Goal: Browse casually

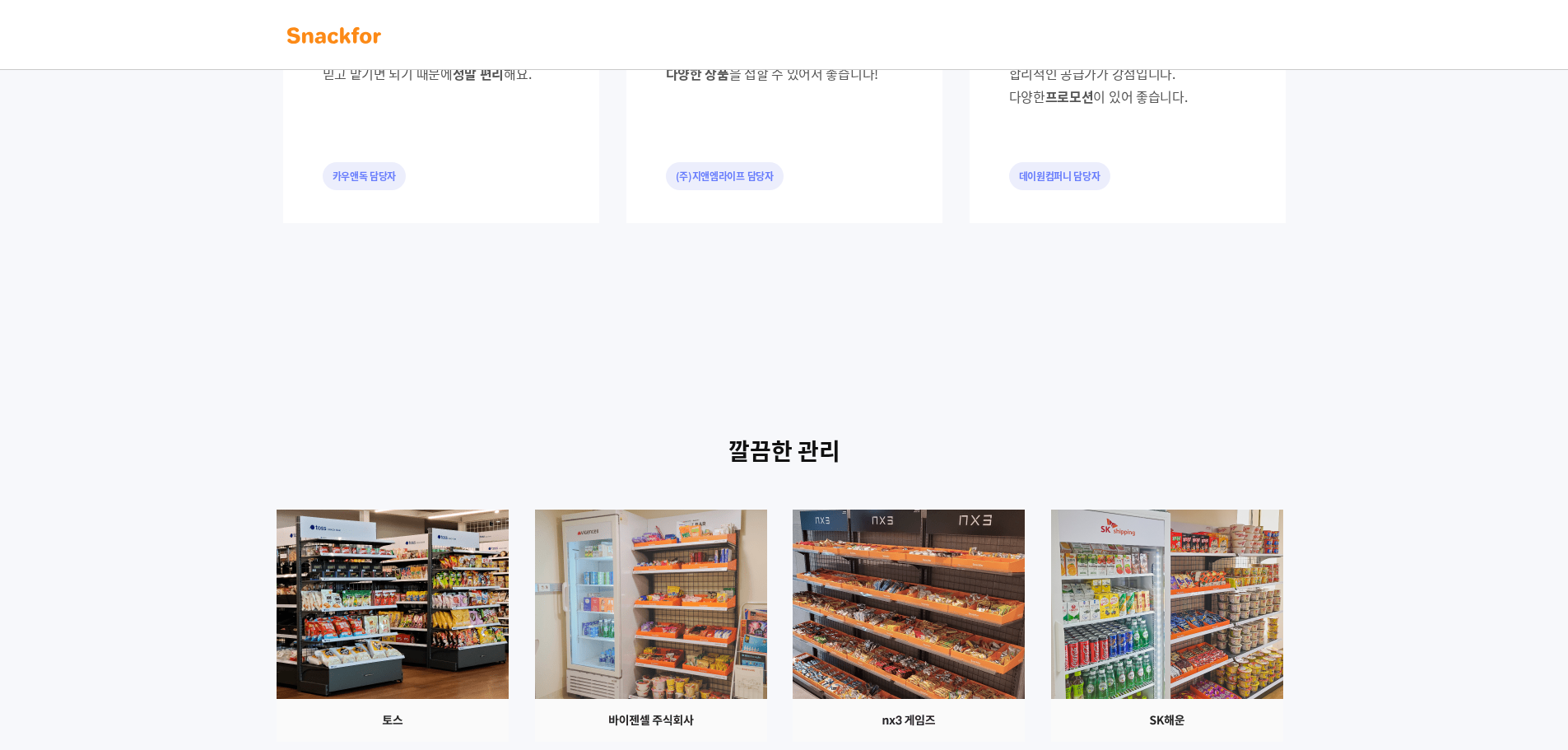
scroll to position [1079, 0]
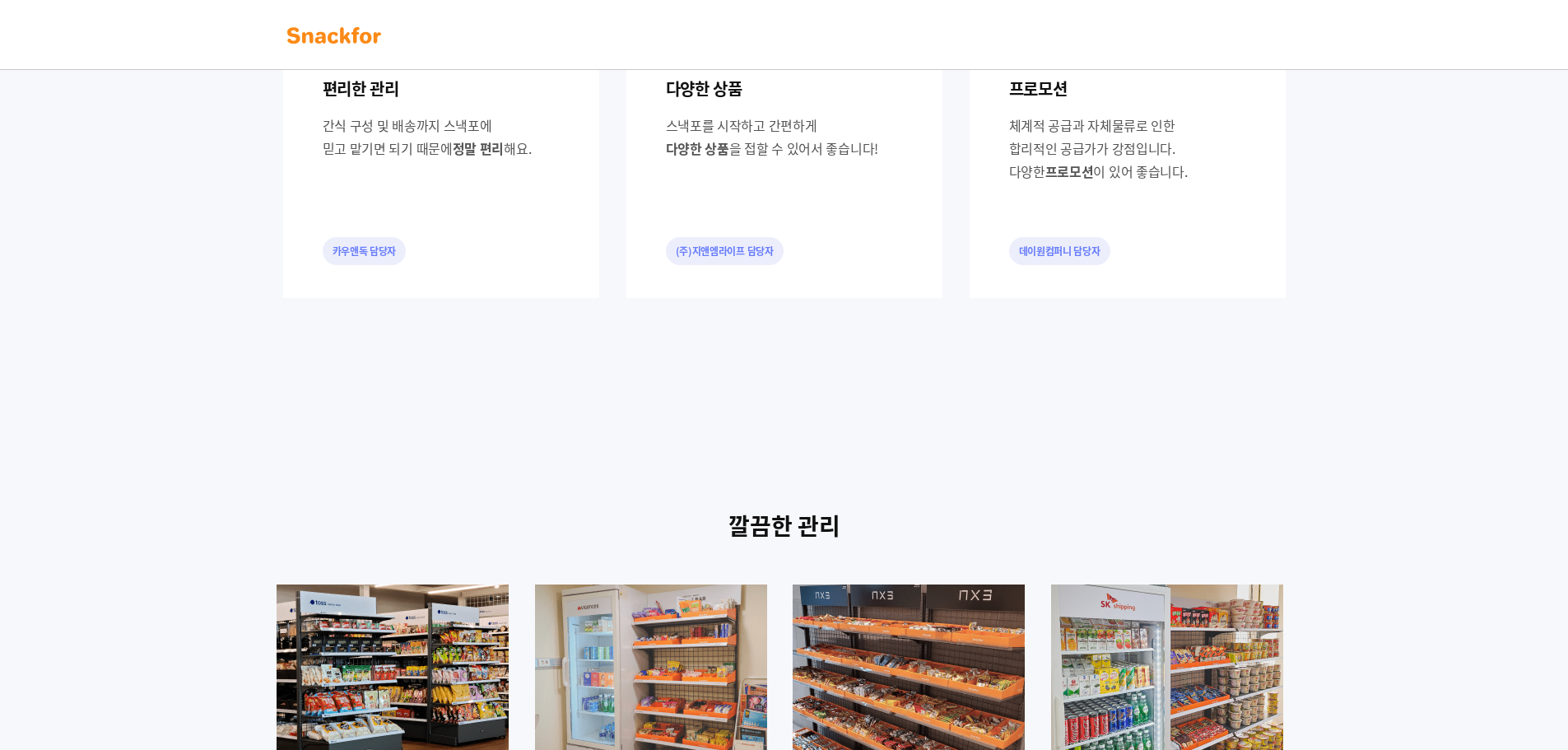
click at [333, 15] on nav at bounding box center [784, 35] width 1568 height 70
click at [329, 26] on img at bounding box center [334, 35] width 103 height 26
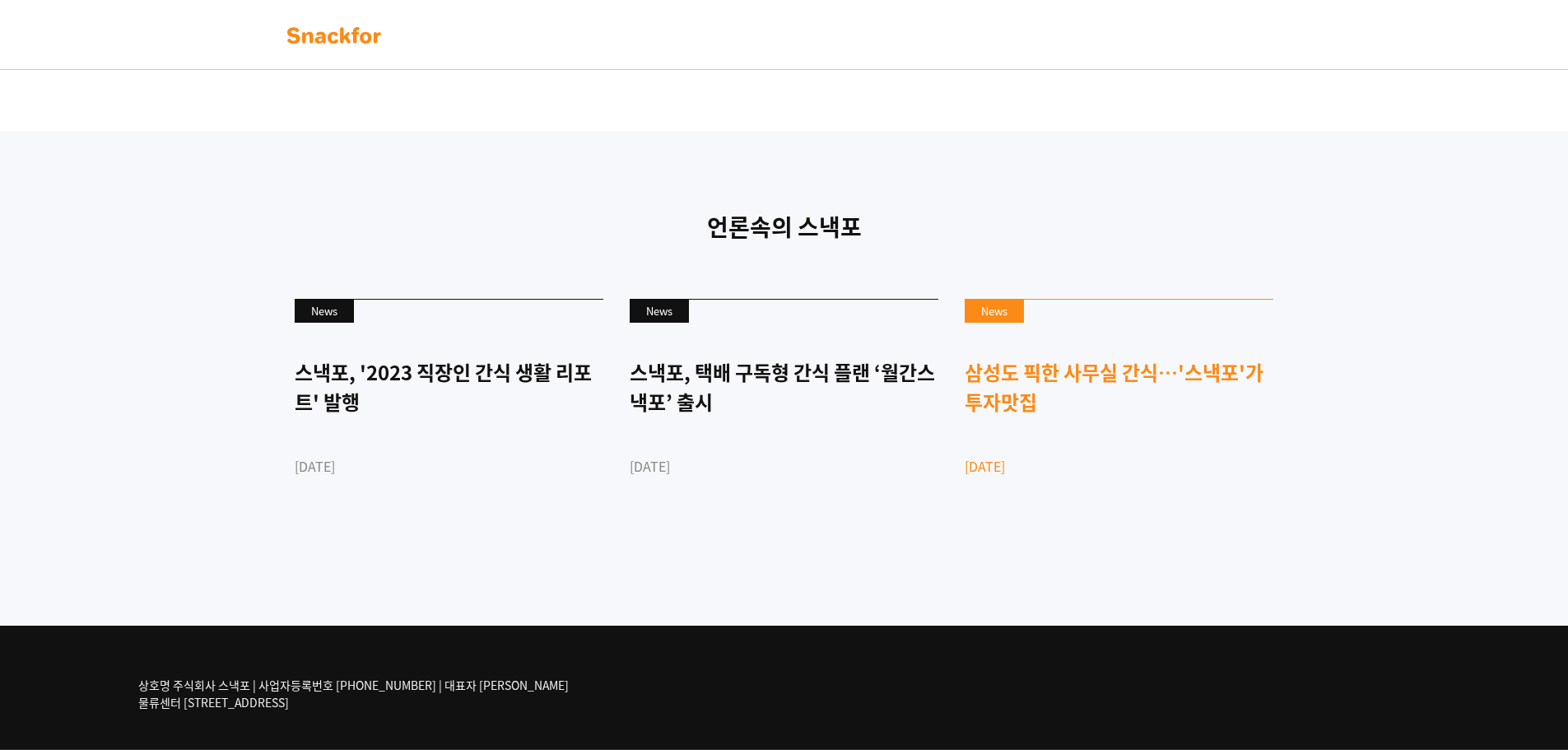
scroll to position [3880, 0]
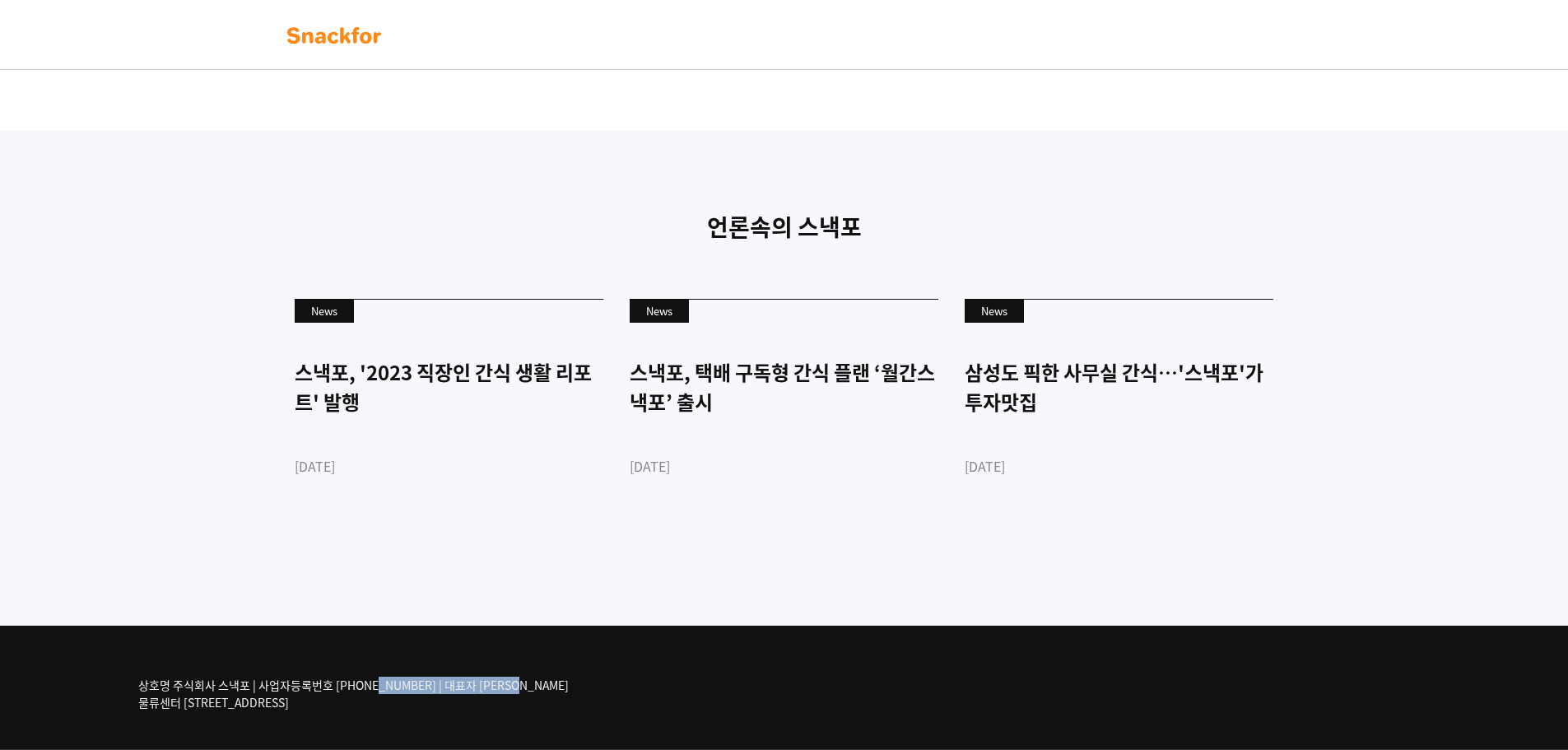
drag, startPoint x: 321, startPoint y: 684, endPoint x: 662, endPoint y: 699, distance: 341.3
click at [661, 699] on div "상호명 주식회사 스낵포 | 사업자등록번호 [PHONE_NUMBER] | 대표자 [PERSON_NAME] 물류센터 [STREET_ADDRESS]" at bounding box center [784, 688] width 1317 height 123
click at [662, 699] on div "상호명 주식회사 스낵포 | 사업자등록번호 [PHONE_NUMBER] | 대표자 [PERSON_NAME] 물류센터 [STREET_ADDRESS]" at bounding box center [784, 688] width 1317 height 123
click at [364, 51] on nav at bounding box center [784, 35] width 1568 height 70
click at [364, 35] on img at bounding box center [334, 35] width 103 height 26
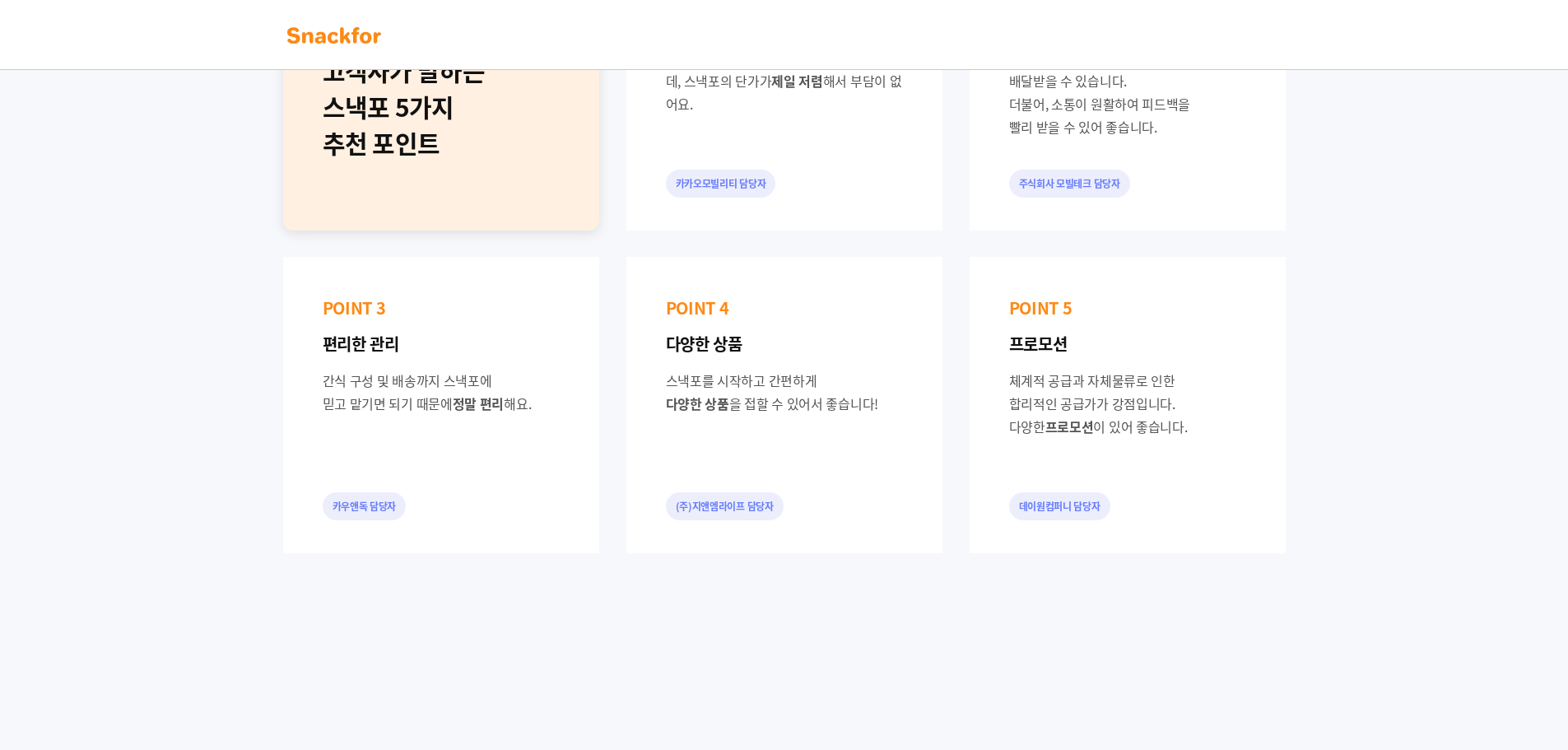
click at [423, 182] on div "고객사가 말하는 스낵포 5가지 추천 포인트" at bounding box center [441, 82] width 316 height 297
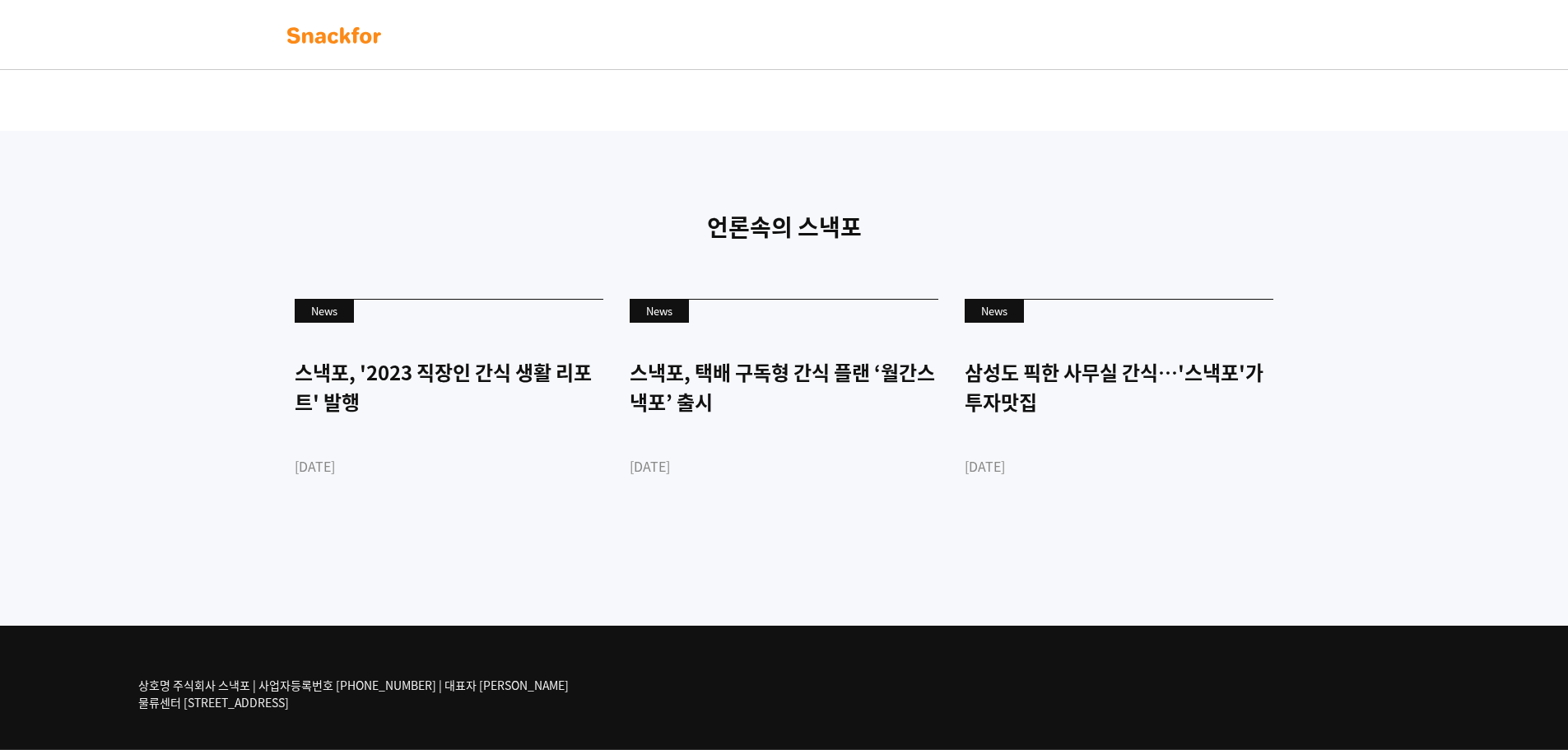
scroll to position [3880, 0]
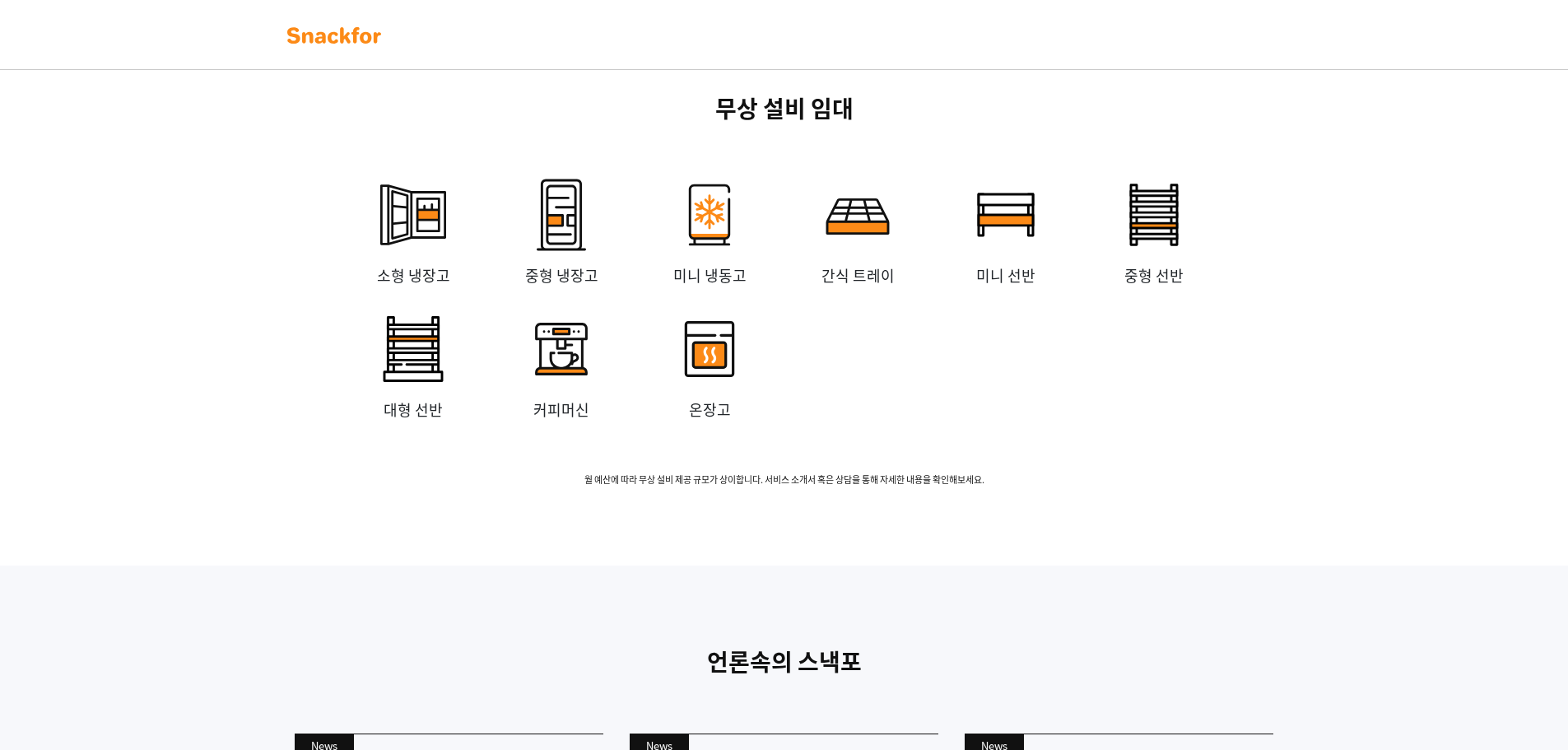
scroll to position [3789, 0]
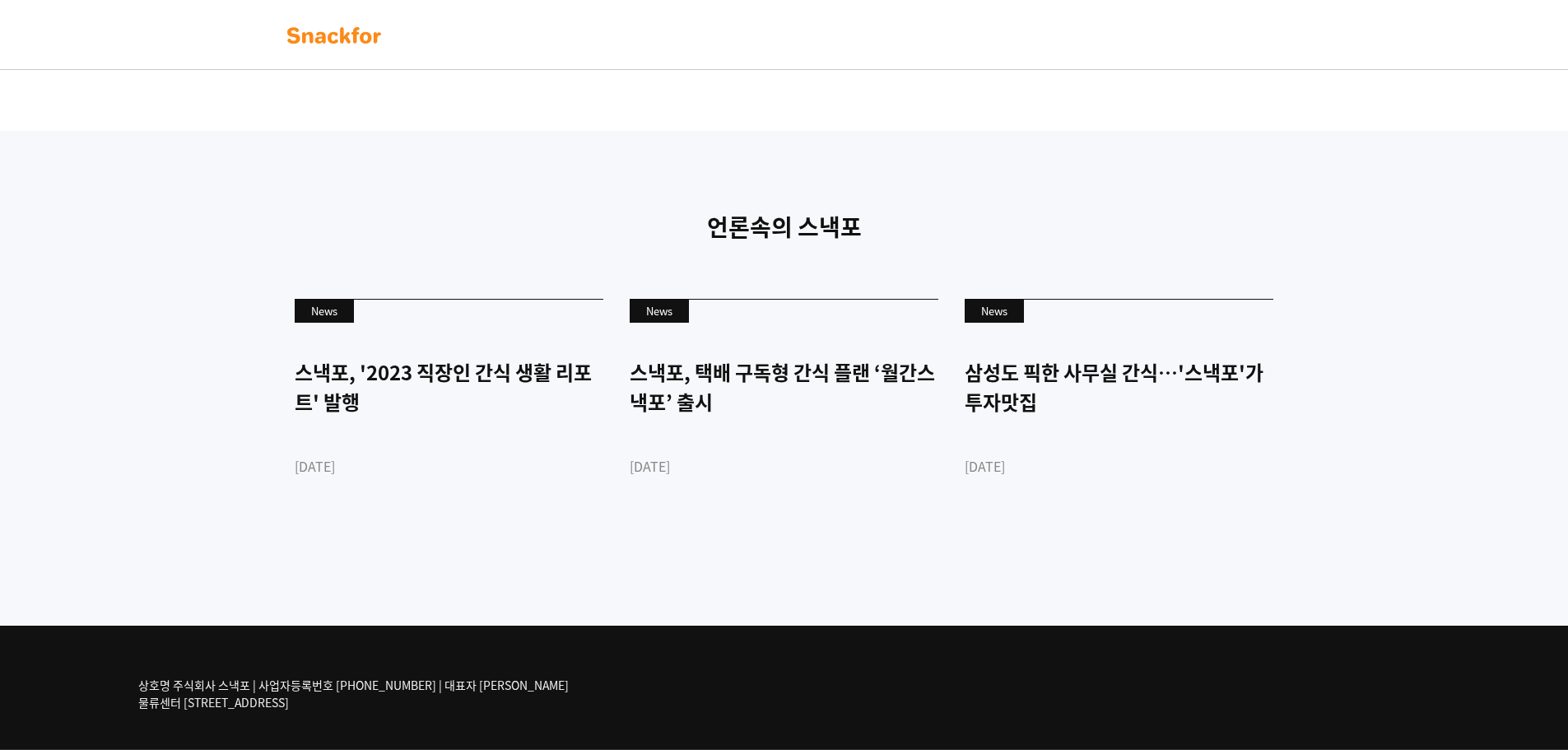
drag, startPoint x: 573, startPoint y: 114, endPoint x: 1080, endPoint y: 143, distance: 507.8
click at [1080, 53] on span "월 예산에 따라 무상 설비 제공 규모가 상이합니다. 서비스 소개서 혹은 상담을 통해 자세한 내용을 확인해보세요." at bounding box center [785, 46] width 1029 height 14
drag, startPoint x: 348, startPoint y: 714, endPoint x: 136, endPoint y: 659, distance: 219.0
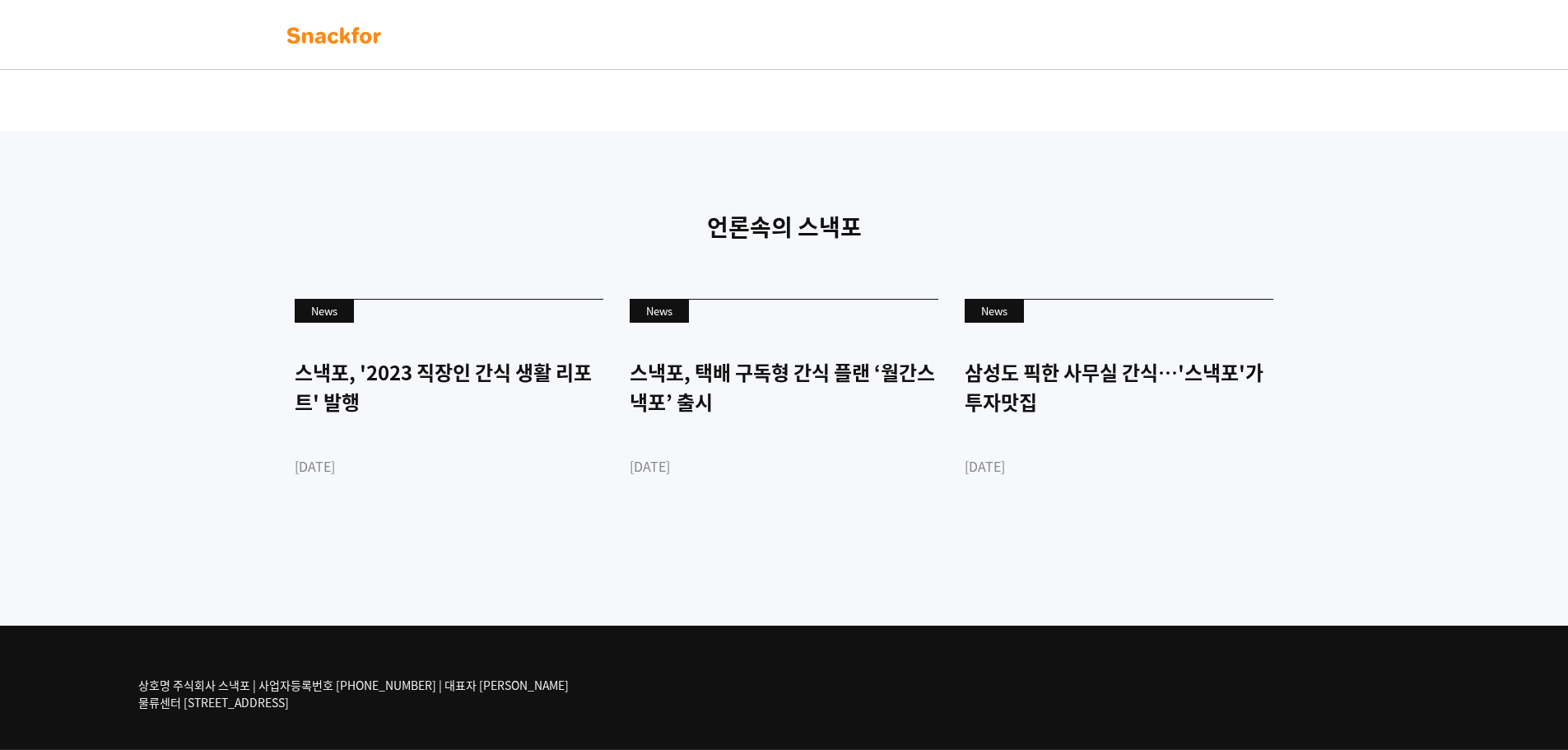
click at [136, 659] on div "상호명 주식회사 스낵포 | 사업자등록번호 [PHONE_NUMBER] | 대표자 [PERSON_NAME] 물류센터 [STREET_ADDRESS]" at bounding box center [784, 688] width 1317 height 123
click at [136, 659] on div "상호명 주식회사 스낵포 | 사업자등록번호 752-87-00835 | 대표자 이웅희 물류센터 경기도 광주시 추자동 303" at bounding box center [784, 688] width 1317 height 123
click at [343, 8] on nav at bounding box center [784, 35] width 1568 height 70
